Goal: Check status: Check status

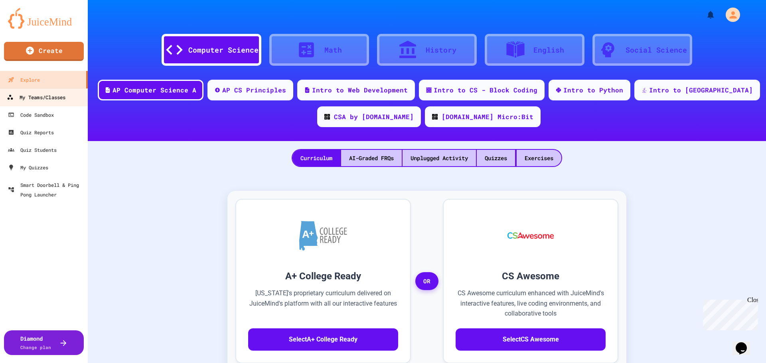
click at [39, 91] on link "My Teams/Classes" at bounding box center [44, 97] width 91 height 18
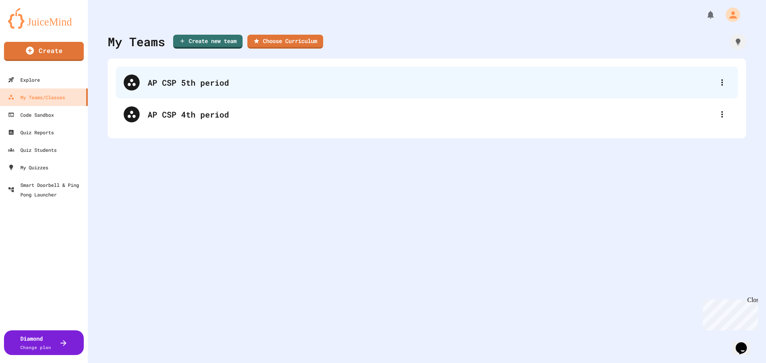
click at [244, 86] on div "AP CSP 5th period" at bounding box center [431, 83] width 566 height 12
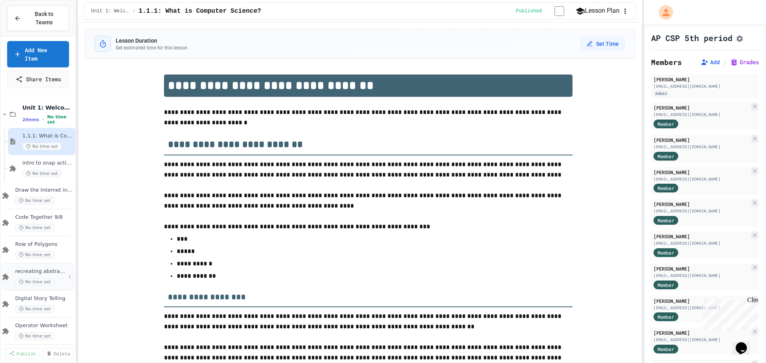
scroll to position [1342, 0]
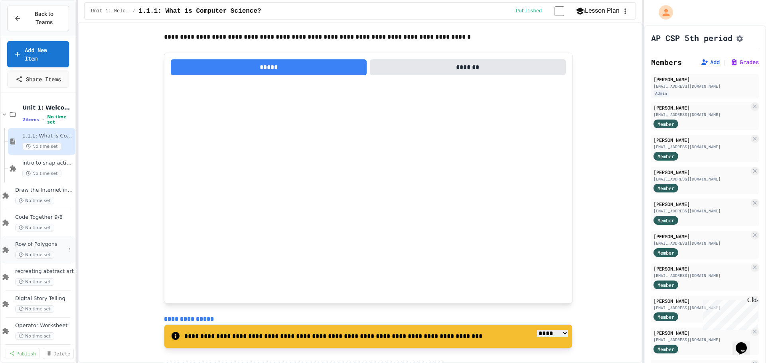
click at [55, 241] on span "Row of Polygons" at bounding box center [40, 244] width 51 height 7
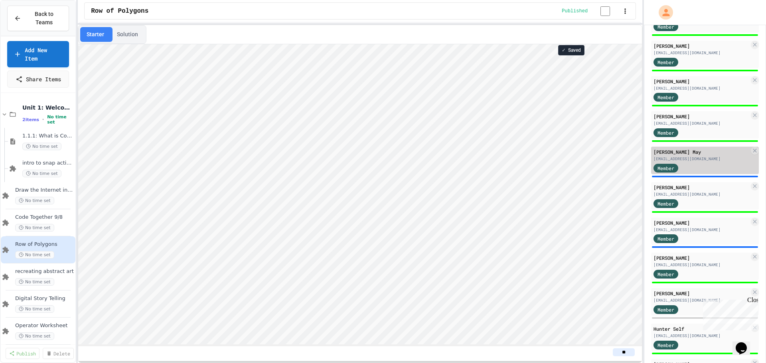
scroll to position [399, 0]
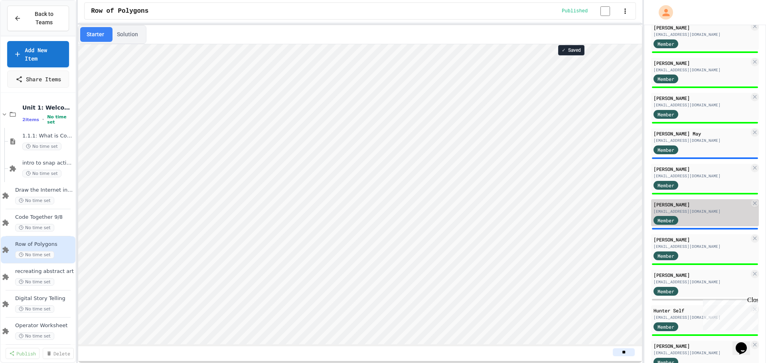
click at [382, 225] on div "Member" at bounding box center [701, 220] width 96 height 10
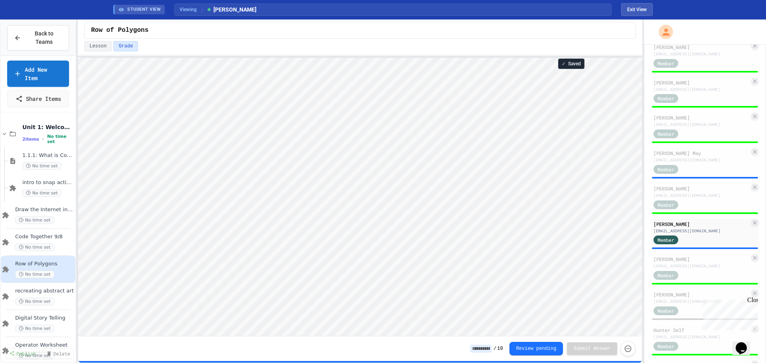
scroll to position [1, 0]
